Goal: Navigation & Orientation: Find specific page/section

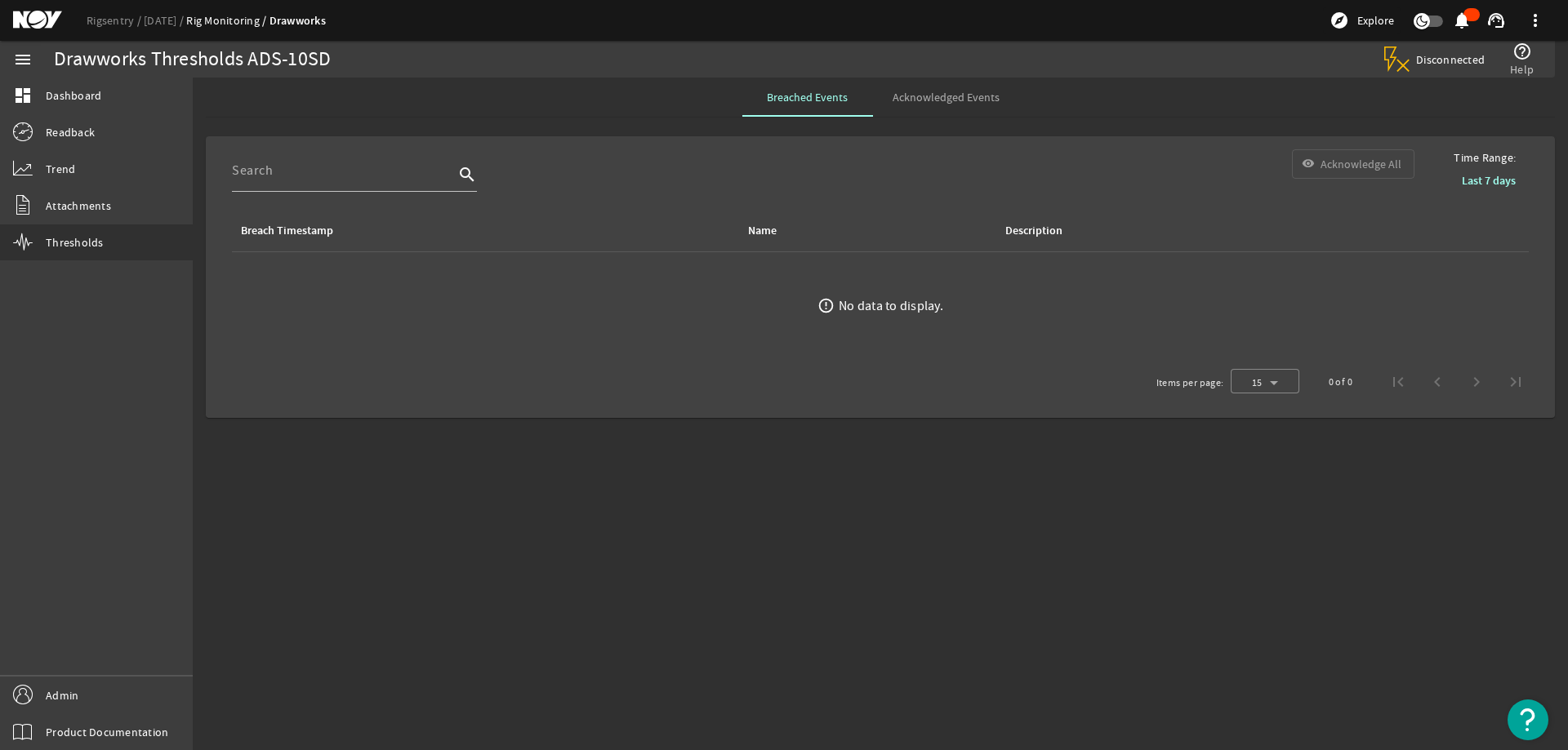
click at [940, 96] on span "Acknowledged Events" at bounding box center [945, 97] width 107 height 12
click at [305, 230] on div "Breach Timestamp" at bounding box center [286, 231] width 92 height 18
click at [151, 19] on link "[DATE]" at bounding box center [165, 21] width 42 height 15
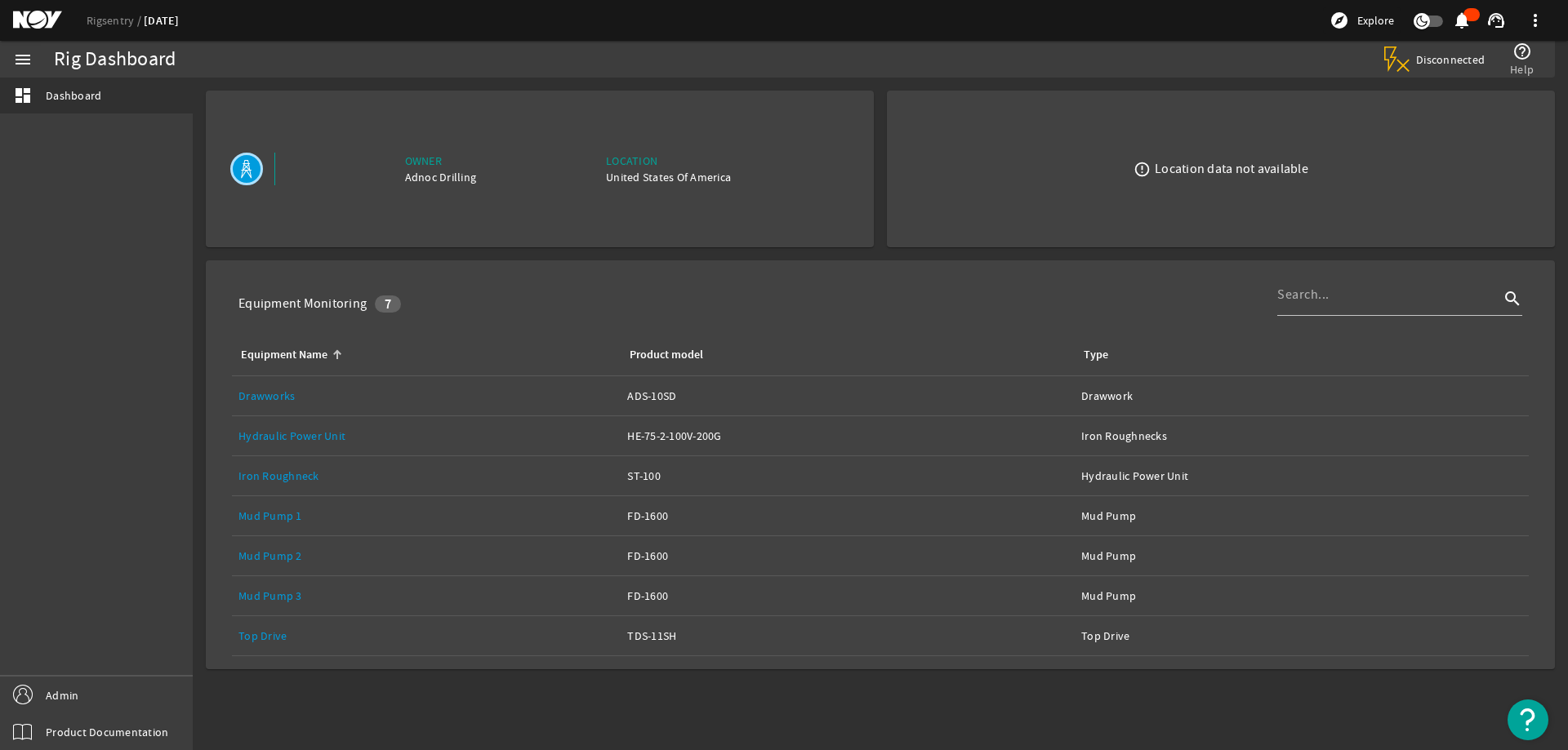
click at [265, 635] on link "Top Drive" at bounding box center [262, 636] width 48 height 15
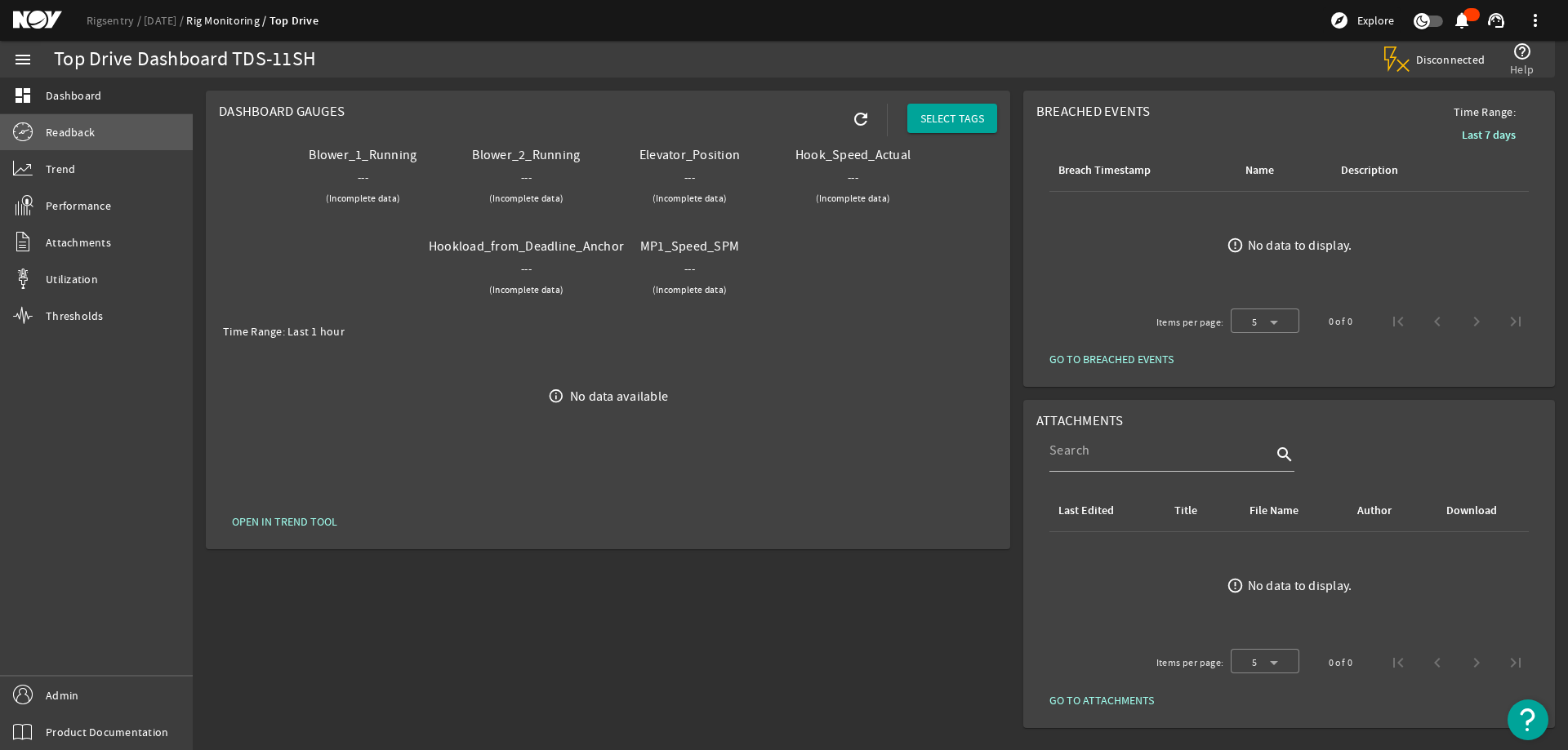
click at [71, 132] on span "Readback" at bounding box center [70, 132] width 49 height 17
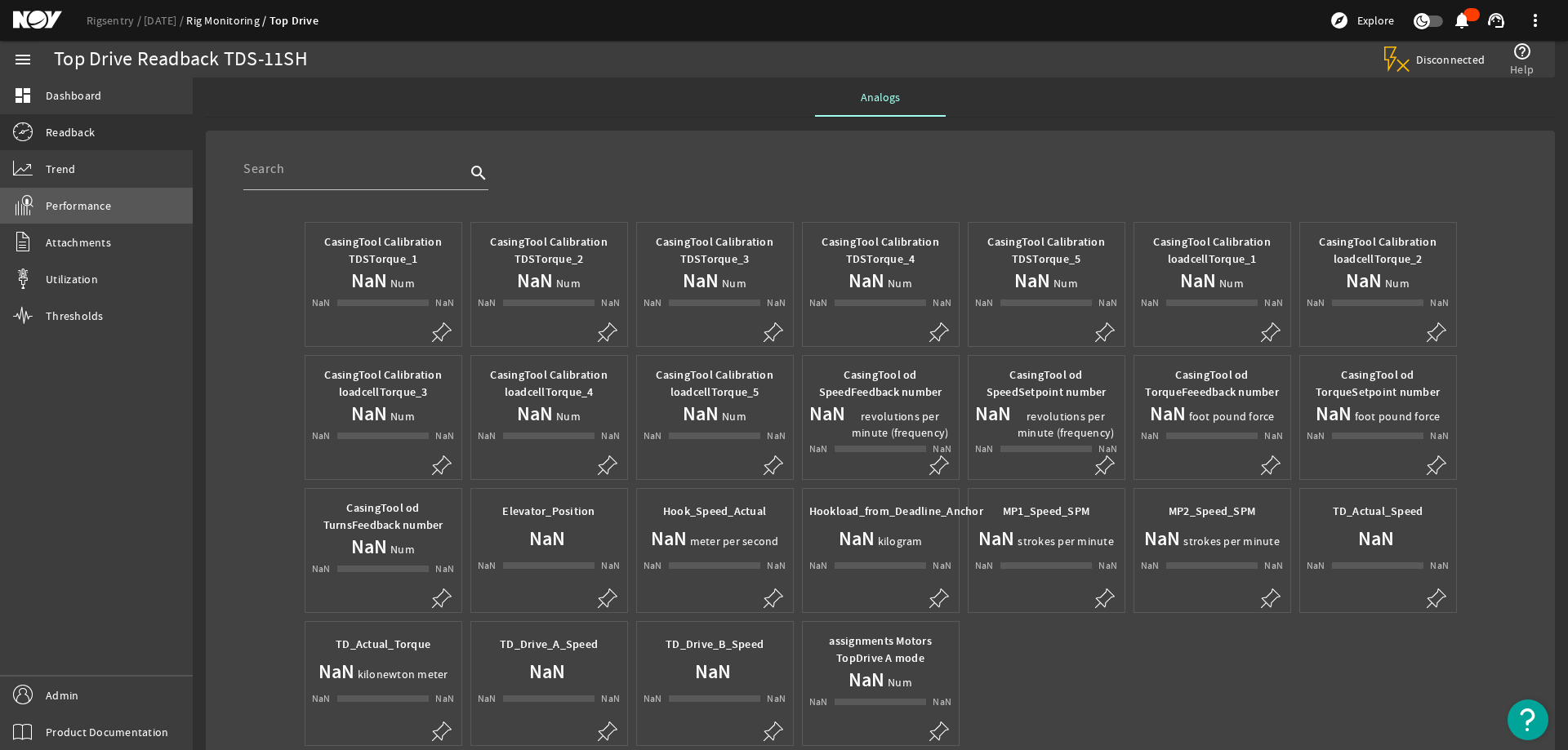
click at [62, 198] on span "Performance" at bounding box center [78, 206] width 65 height 17
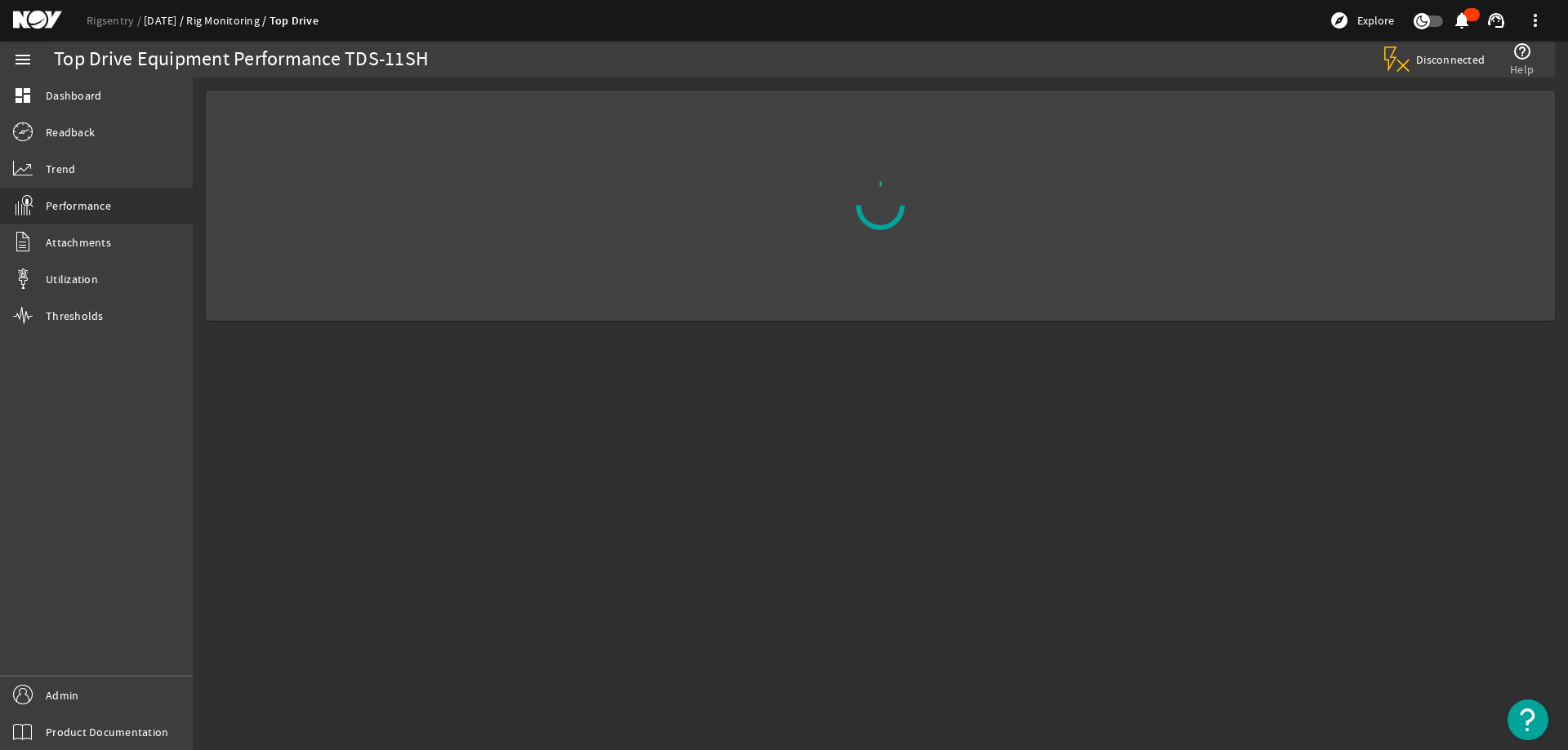
click at [164, 17] on link "[DATE]" at bounding box center [165, 21] width 42 height 15
